Goal: Information Seeking & Learning: Learn about a topic

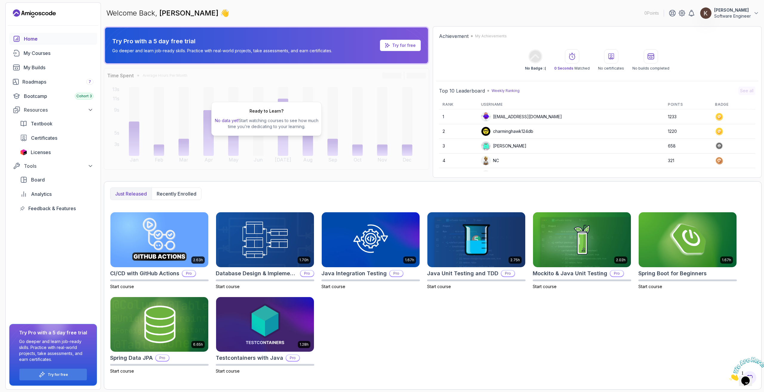
click at [338, 328] on div "2.63h CI/CD with GitHub Actions Pro Start course 1.70h Database Design & Implem…" at bounding box center [432, 293] width 645 height 162
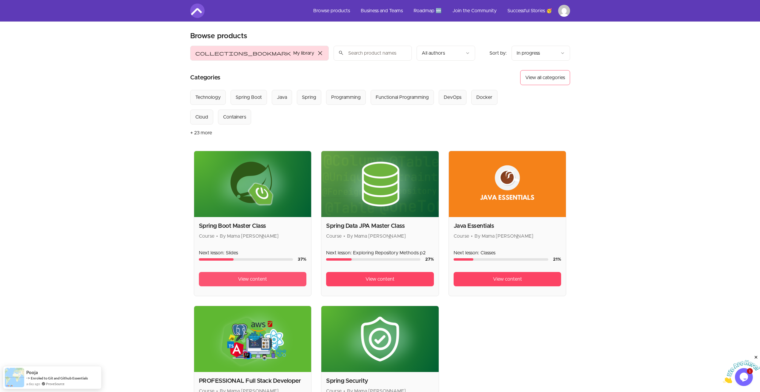
click at [236, 277] on link "View content" at bounding box center [253, 279] width 108 height 14
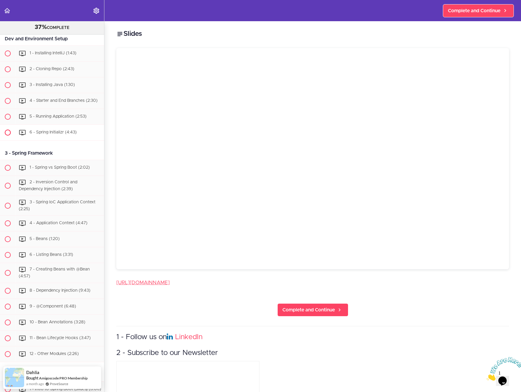
scroll to position [90, 0]
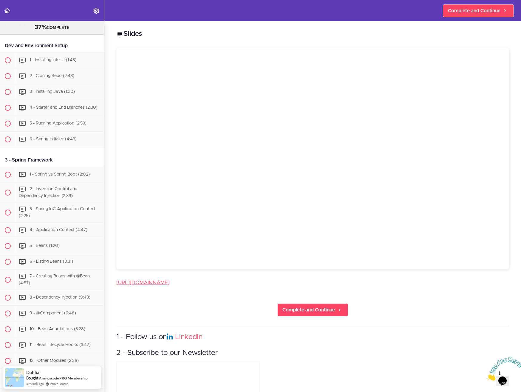
click at [176, 307] on div "Slides [URL][DOMAIN_NAME] Complete and Continue 1 - Follow us on LinkedIn 2 - S…" at bounding box center [312, 206] width 417 height 371
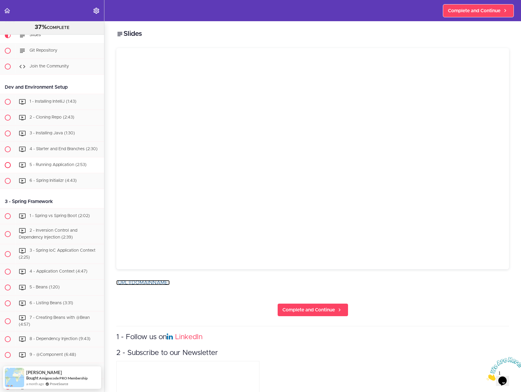
scroll to position [0, 0]
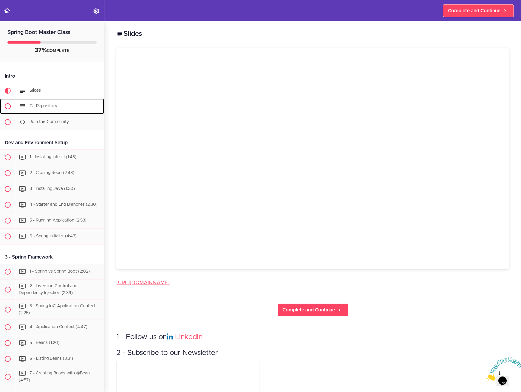
click at [45, 105] on span "Git Repository" at bounding box center [44, 106] width 28 height 4
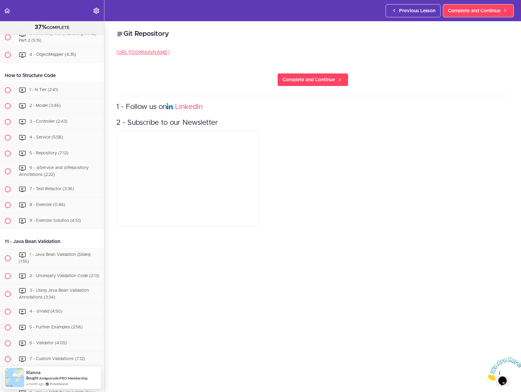
scroll to position [1100, 0]
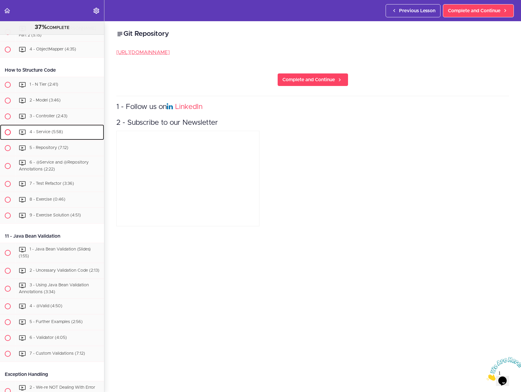
click at [52, 134] on span "4 - Service (5:58)" at bounding box center [46, 132] width 33 height 4
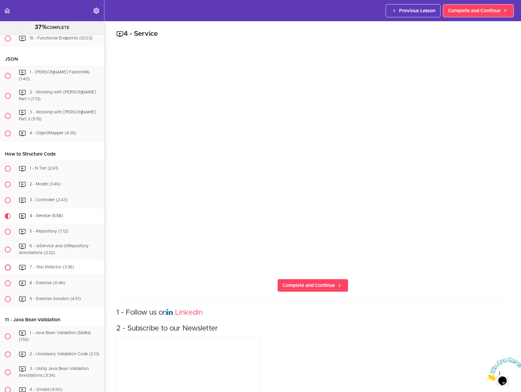
scroll to position [1014, 0]
